Goal: Communication & Community: Answer question/provide support

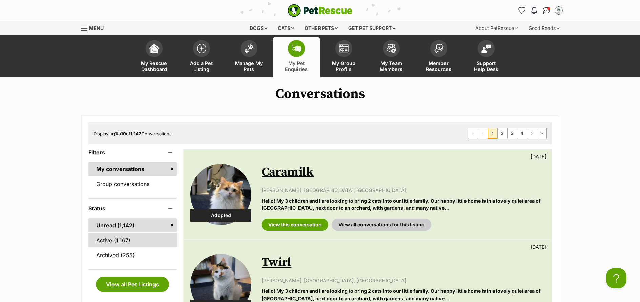
click at [126, 239] on link "Active (1,167)" at bounding box center [132, 240] width 88 height 14
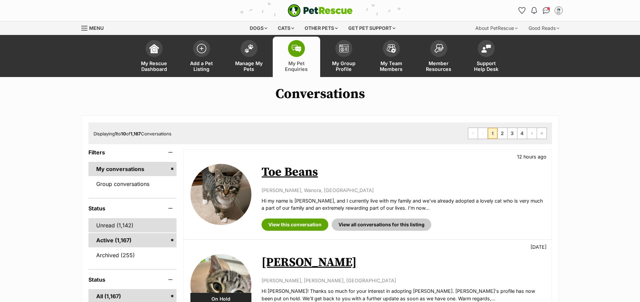
click at [101, 230] on link "Unread (1,142)" at bounding box center [132, 225] width 88 height 14
